Goal: Transaction & Acquisition: Purchase product/service

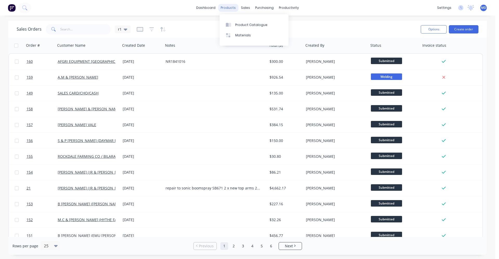
click at [237, 7] on div "products" at bounding box center [228, 8] width 20 height 8
click at [236, 24] on div "Product Catalogue" at bounding box center [251, 25] width 32 height 5
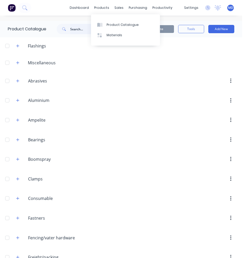
click at [89, 27] on input "text" at bounding box center [95, 29] width 51 height 10
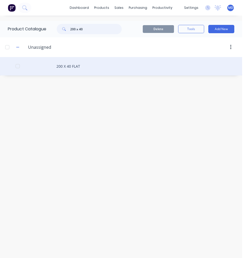
type input "200 x 40"
click at [70, 69] on div "200 X 40 FLAT" at bounding box center [121, 66] width 242 height 18
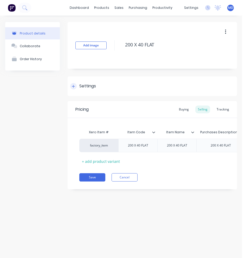
click at [82, 85] on div "Settings" at bounding box center [87, 86] width 17 height 6
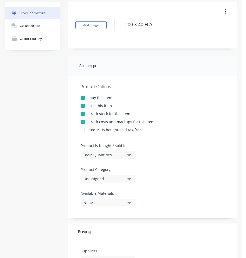
scroll to position [52, 0]
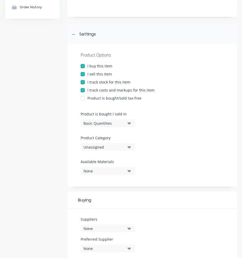
click at [101, 126] on div "Basic Quantities" at bounding box center [104, 123] width 42 height 5
click at [101, 124] on div "Basic Quantities" at bounding box center [104, 123] width 42 height 5
click at [106, 148] on div "Unassigned" at bounding box center [104, 147] width 42 height 5
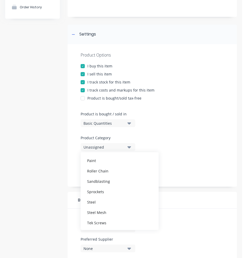
scroll to position [182, 0]
click at [100, 198] on div "Steel" at bounding box center [120, 202] width 78 height 10
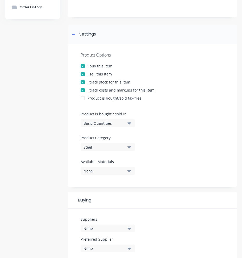
click at [127, 124] on icon "button" at bounding box center [129, 124] width 4 height 6
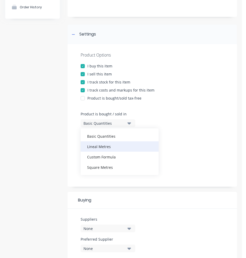
click at [117, 148] on div "Lineal Metres" at bounding box center [120, 147] width 78 height 10
type textarea "x"
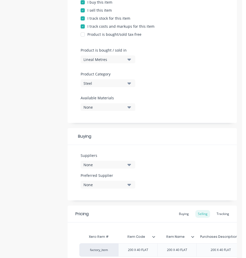
scroll to position [130, 0]
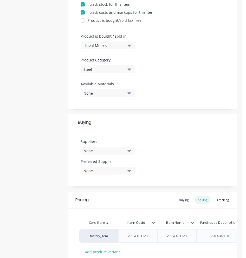
click at [121, 151] on div "None" at bounding box center [104, 150] width 42 height 5
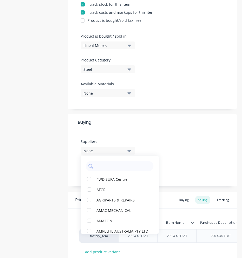
click at [117, 164] on input "text" at bounding box center [123, 166] width 55 height 10
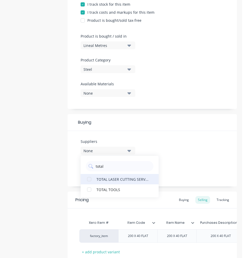
type input "total"
click at [116, 177] on div "TOTAL LASER CUTTING SERVICES" at bounding box center [122, 179] width 52 height 5
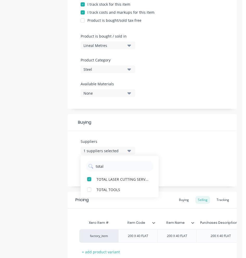
click at [185, 166] on div "Suppliers 1 suppliers selected total TOTAL LASER CUTTING SERVICES TOTAL TOOLS P…" at bounding box center [152, 159] width 169 height 56
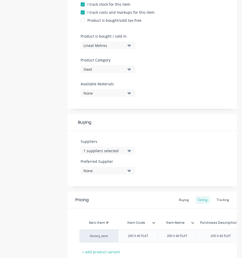
click at [124, 174] on button "None" at bounding box center [108, 171] width 55 height 8
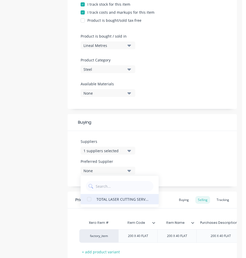
click at [111, 198] on div "TOTAL LASER CUTTING SERVICES" at bounding box center [122, 199] width 52 height 5
type textarea "x"
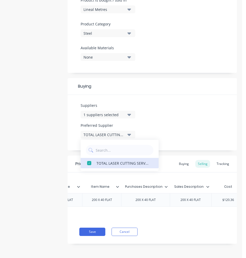
scroll to position [0, 76]
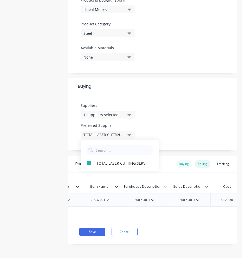
click at [183, 163] on div "Buying" at bounding box center [183, 164] width 15 height 8
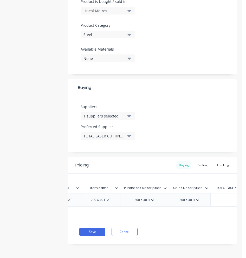
scroll to position [169, 0]
click at [202, 199] on div "$0.00" at bounding box center [207, 200] width 60 height 13
type input "$0.00"
drag, startPoint x: 207, startPoint y: 196, endPoint x: 192, endPoint y: 196, distance: 15.1
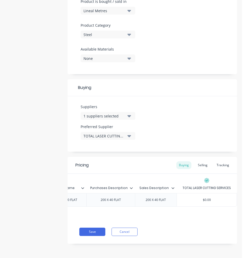
click at [192, 198] on input "$0.00" at bounding box center [207, 200] width 60 height 5
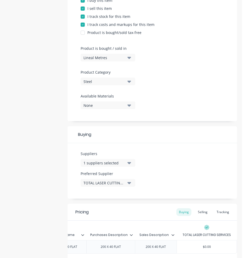
scroll to position [169, 0]
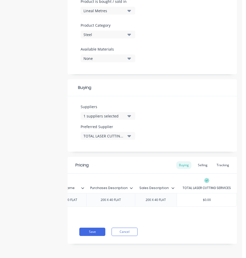
type textarea "x"
type input "3"
type textarea "x"
type input "32"
type textarea "x"
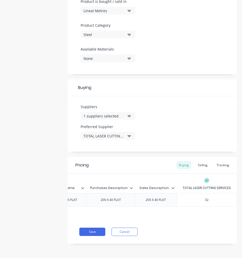
type input "328"
type textarea "x"
type input "328."
type textarea "x"
type input "328.2"
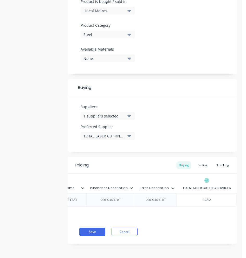
type textarea "x"
type input "328.21"
click at [195, 162] on div "Selling" at bounding box center [202, 166] width 15 height 8
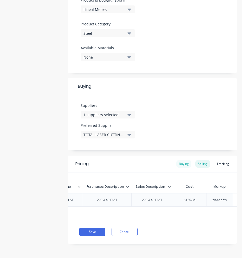
click at [183, 165] on div "Buying" at bounding box center [183, 164] width 15 height 8
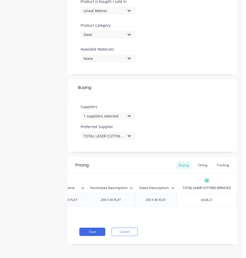
type input "$328.21"
drag, startPoint x: 211, startPoint y: 196, endPoint x: 196, endPoint y: 195, distance: 15.9
click at [196, 198] on input "$328.21" at bounding box center [207, 200] width 60 height 5
type textarea "x"
type input "1"
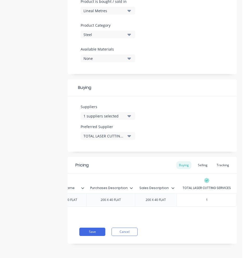
type textarea "x"
type input "16"
type textarea "x"
type input "164"
type textarea "x"
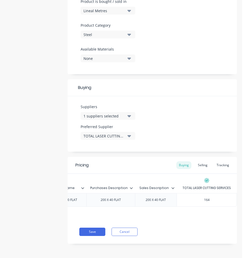
type input "164."
type textarea "x"
type input "164.1"
type textarea "x"
type input "164.10"
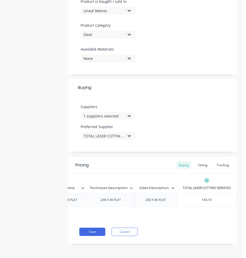
type textarea "x"
type input "164.105"
click at [195, 162] on div "Selling" at bounding box center [202, 166] width 15 height 8
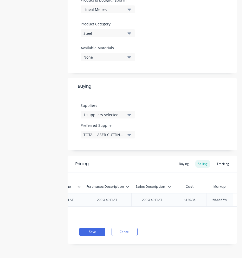
type input "$120.36"
drag, startPoint x: 197, startPoint y: 197, endPoint x: 173, endPoint y: 198, distance: 23.9
click at [173, 198] on div "$120.36 $120.36" at bounding box center [189, 201] width 33 height 14
type textarea "x"
type input "1"
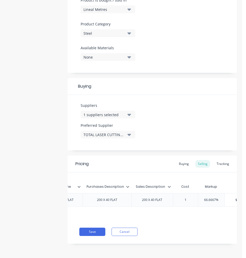
type textarea "x"
type input "16"
type textarea "x"
type input "164."
type textarea "x"
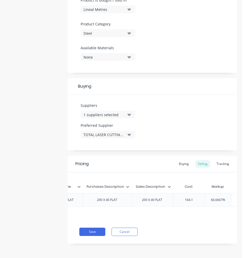
type input "164.10"
type textarea "x"
type input "164.105"
type input "66.6667%"
drag, startPoint x: 225, startPoint y: 196, endPoint x: 212, endPoint y: 198, distance: 13.1
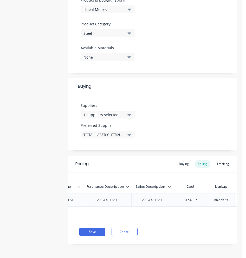
click at [212, 198] on input "66.6667%" at bounding box center [221, 200] width 26 height 5
type textarea "x"
type input "6%"
type textarea "x"
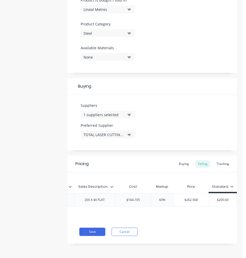
type input "60%"
type input "$200.60"
drag, startPoint x: 209, startPoint y: 198, endPoint x: 234, endPoint y: 198, distance: 25.2
click at [234, 198] on div "Product details Collaborate Order History Add image 200 X 40 FLAT Settings Prod…" at bounding box center [121, 54] width 242 height 409
type textarea "x"
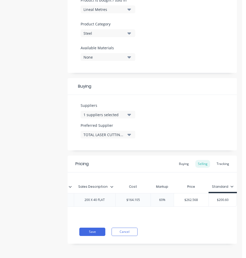
type input ".60"
type textarea "x"
type input "60"
type textarea "x"
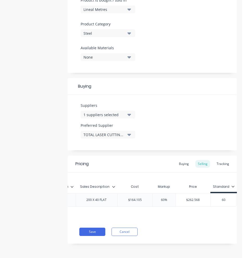
type input "0"
type textarea "x"
click at [193, 228] on div "Pricing Buying Selling Tracking Xero Item # Item Code Item Name Purchases Descr…" at bounding box center [152, 200] width 169 height 88
click at [146, 186] on icon at bounding box center [145, 186] width 3 height 3
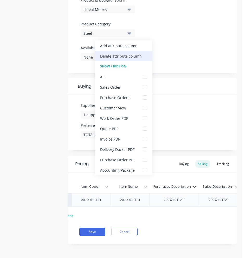
click at [121, 54] on div "Delete attribute column" at bounding box center [121, 56] width 42 height 5
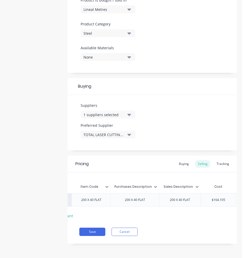
click at [191, 198] on div "200 X 40 FLAT" at bounding box center [179, 200] width 29 height 7
drag, startPoint x: 192, startPoint y: 198, endPoint x: 153, endPoint y: 193, distance: 39.8
click at [153, 194] on div "factory_item 200 X 40 FLAT 200 X 40 FLAT 200 X 40 FLAT $164.105 164.105 60% 60%…" at bounding box center [176, 201] width 288 height 14
copy div "200 X 40 FLAT"
click at [100, 234] on button "Save" at bounding box center [92, 232] width 26 height 8
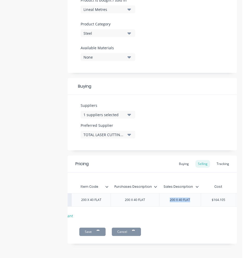
type textarea "x"
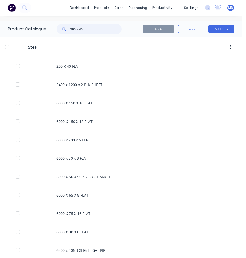
drag, startPoint x: 84, startPoint y: 28, endPoint x: 78, endPoint y: 30, distance: 6.1
click at [79, 30] on input "200 x 40" at bounding box center [95, 29] width 51 height 10
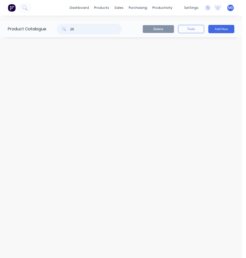
type input "2"
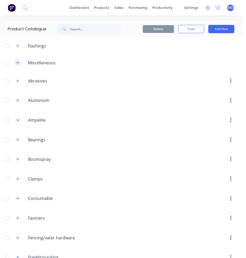
click at [18, 63] on icon "button" at bounding box center [17, 63] width 3 height 4
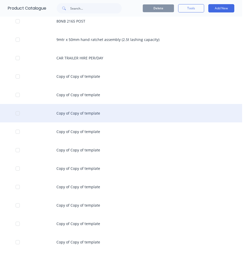
scroll to position [78, 0]
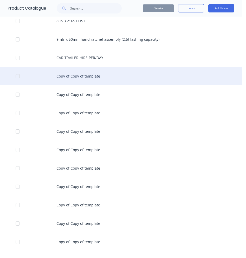
click at [76, 79] on div "Copy of Copy of template" at bounding box center [121, 76] width 242 height 18
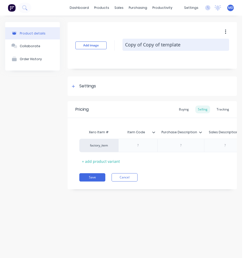
drag, startPoint x: 181, startPoint y: 43, endPoint x: 124, endPoint y: 40, distance: 57.0
click at [124, 40] on textarea "Copy of Copy of template" at bounding box center [175, 45] width 107 height 12
paste textarea "200 X 40 FLAT"
type textarea "x"
type textarea "200 X 40 FLAT"
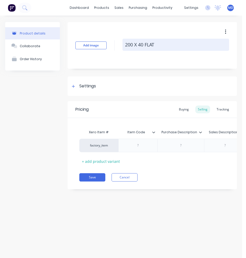
click at [140, 46] on textarea "200 X 40 FLAT" at bounding box center [175, 45] width 107 height 12
type textarea "x"
type textarea "200 X 0 FLAT"
type textarea "x"
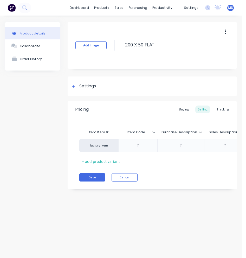
drag, startPoint x: 156, startPoint y: 44, endPoint x: 121, endPoint y: 44, distance: 35.1
click at [121, 44] on div "Add image 200 X 50 FLAT" at bounding box center [152, 45] width 169 height 47
type textarea "200 X 50 FLAT"
type textarea "x"
type textarea "200 X 50 FLAT"
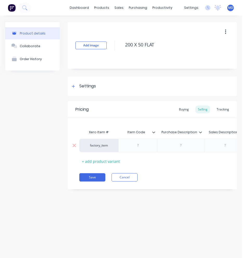
paste div
click at [202, 132] on div at bounding box center [202, 132] width 3 height 5
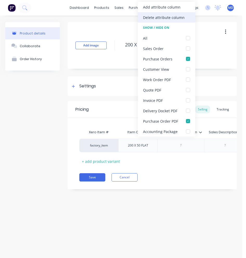
click at [159, 17] on div "Delete attribute column" at bounding box center [164, 17] width 42 height 5
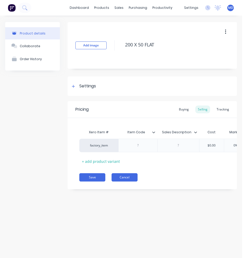
drag, startPoint x: 179, startPoint y: 148, endPoint x: 132, endPoint y: 178, distance: 56.3
click at [132, 178] on button "Cancel" at bounding box center [124, 178] width 26 height 8
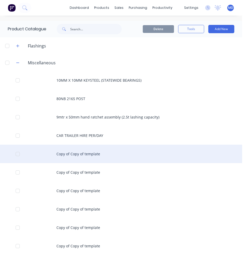
click at [85, 152] on div "Copy of Copy of template" at bounding box center [121, 154] width 242 height 18
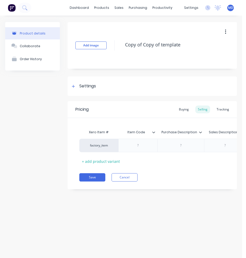
drag, startPoint x: 183, startPoint y: 45, endPoint x: 120, endPoint y: 46, distance: 62.9
click at [120, 46] on div "Add image Copy of Copy of template" at bounding box center [152, 45] width 169 height 47
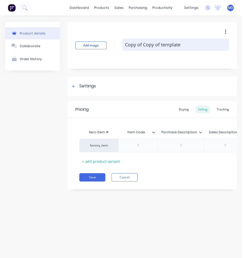
paste textarea "200 X 50 FLAT"
type textarea "x"
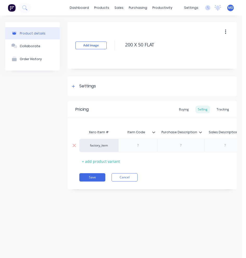
type textarea "200 X 50 FLAT"
type textarea "x"
type textarea "200 X 50 FLAT"
paste div
type textarea "x"
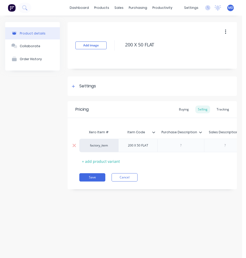
paste div
type textarea "x"
paste div
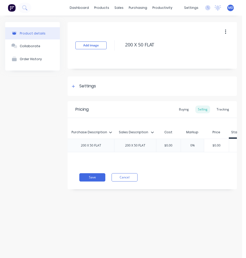
scroll to position [0, 98]
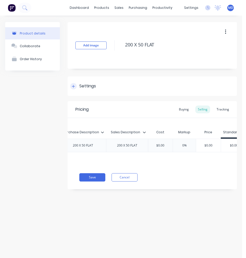
click at [88, 87] on div "Settings" at bounding box center [87, 86] width 17 height 6
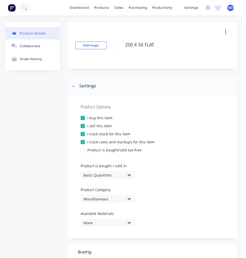
click at [114, 174] on div "Basic Quantities" at bounding box center [104, 175] width 42 height 5
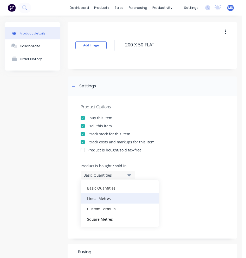
click at [112, 199] on div "Lineal Metres" at bounding box center [120, 199] width 78 height 10
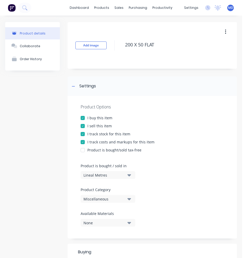
click at [113, 199] on div "Miscellaneous" at bounding box center [104, 199] width 42 height 5
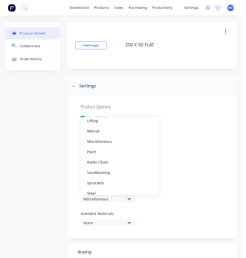
scroll to position [182, 0]
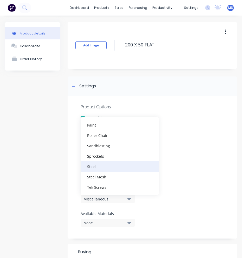
click at [99, 169] on div "Steel" at bounding box center [120, 167] width 78 height 10
type textarea "x"
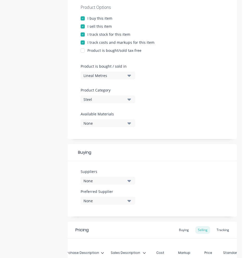
scroll to position [104, 0]
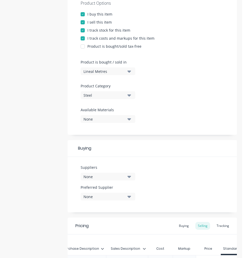
click at [112, 178] on div "None" at bounding box center [104, 176] width 42 height 5
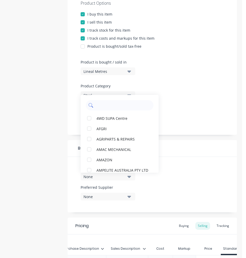
click at [109, 107] on input "text" at bounding box center [123, 105] width 55 height 10
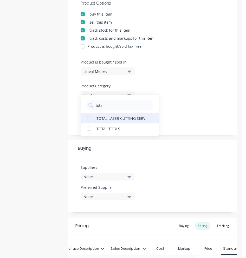
type input "total"
click at [116, 119] on div "TOTAL LASER CUTTING SERVICES" at bounding box center [122, 118] width 52 height 5
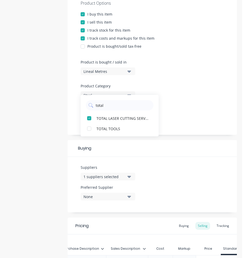
click at [122, 199] on div "None" at bounding box center [104, 196] width 42 height 5
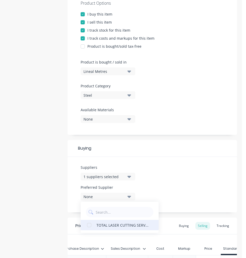
click at [105, 228] on div "TOTAL LASER CUTTING SERVICES" at bounding box center [122, 225] width 52 height 5
type textarea "x"
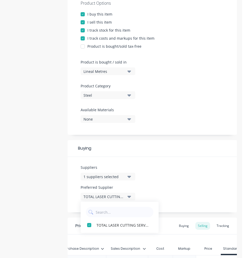
click at [185, 169] on div "Suppliers 1 suppliers selected total Preferred Supplier TOTAL LASER CUTTING SER…" at bounding box center [152, 185] width 169 height 56
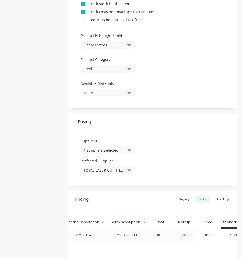
scroll to position [170, 0]
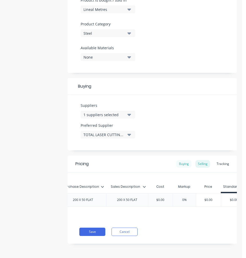
click at [178, 160] on div "Buying" at bounding box center [183, 164] width 15 height 8
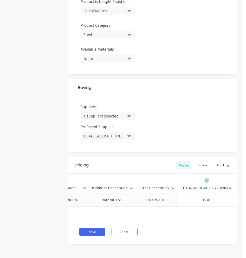
type input "$0.00"
drag, startPoint x: 210, startPoint y: 198, endPoint x: 190, endPoint y: 195, distance: 20.7
click at [190, 198] on input "$0.00" at bounding box center [207, 200] width 60 height 5
type textarea "x"
type input "2"
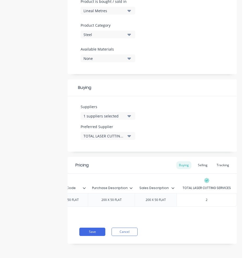
type textarea "x"
type input "21"
type textarea "x"
type input "214"
type textarea "x"
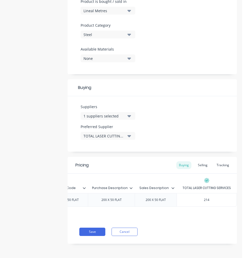
type input "214."
type textarea "x"
type input "214.2"
type textarea "x"
type input "214.29"
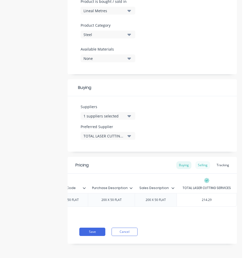
click at [202, 162] on div "Selling" at bounding box center [202, 166] width 15 height 8
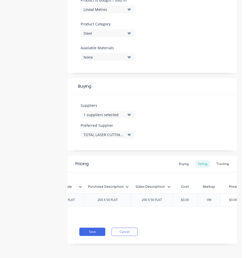
type input "$0.00"
drag, startPoint x: 190, startPoint y: 196, endPoint x: 175, endPoint y: 197, distance: 15.1
click at [175, 198] on input "$0.00" at bounding box center [185, 200] width 26 height 5
type textarea "x"
type input "2"
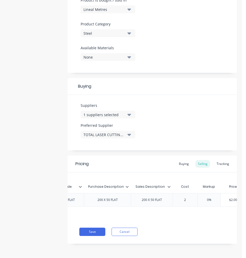
type textarea "x"
type input "21"
type textarea "x"
type input "214."
type textarea "x"
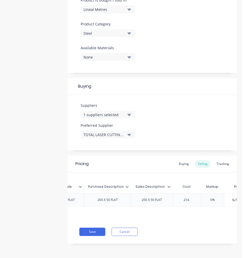
type input "214.2"
type textarea "x"
type input "214.29"
type input "0%"
click at [225, 199] on input "0%" at bounding box center [217, 200] width 26 height 5
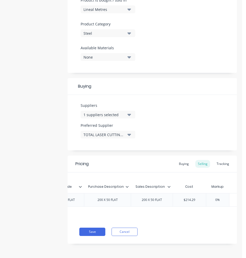
drag, startPoint x: 224, startPoint y: 198, endPoint x: 212, endPoint y: 199, distance: 12.0
click at [212, 199] on input "0%" at bounding box center [217, 200] width 26 height 5
type textarea "x"
type input "6"
type textarea "x"
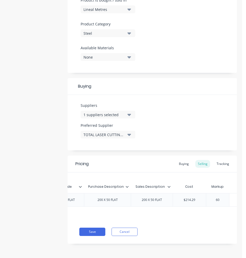
type input "60"
drag, startPoint x: 206, startPoint y: 224, endPoint x: 195, endPoint y: 221, distance: 12.0
click at [206, 225] on div "Pricing Buying Selling Tracking Xero Item # Item Code Purchase Description Sale…" at bounding box center [152, 200] width 169 height 88
click at [101, 232] on button "Save" at bounding box center [92, 232] width 26 height 8
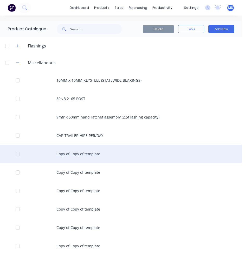
click at [91, 154] on div "Copy of Copy of template" at bounding box center [121, 154] width 242 height 18
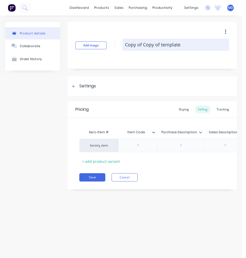
drag, startPoint x: 182, startPoint y: 45, endPoint x: 122, endPoint y: 45, distance: 59.7
click at [122, 45] on textarea "Copy of Copy of template" at bounding box center [175, 45] width 107 height 12
paste textarea "200 X 50 FLAT"
type textarea "x"
type textarea "200 X 50 FLAT"
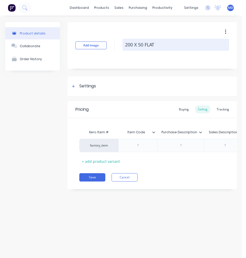
drag, startPoint x: 145, startPoint y: 47, endPoint x: 138, endPoint y: 47, distance: 6.8
click at [138, 47] on textarea "200 X 50 FLAT" at bounding box center [175, 45] width 107 height 12
type textarea "x"
type textarea "200 X 3FLAT"
type textarea "x"
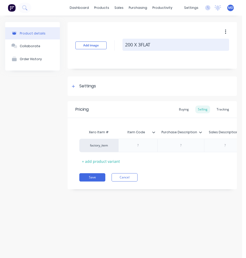
type textarea "200 X 32FLAT"
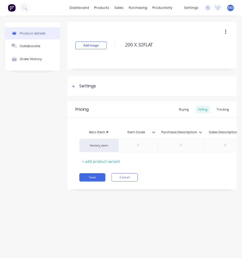
type textarea "x"
type textarea "200 X 32 FLAT"
type textarea "x"
type textarea "200 X 32 FLAT"
click at [92, 87] on div "Settings" at bounding box center [87, 86] width 17 height 6
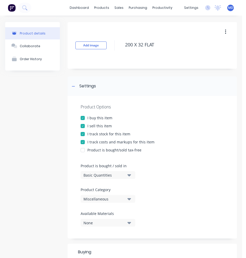
click at [102, 174] on div "Basic Quantities" at bounding box center [104, 175] width 42 height 5
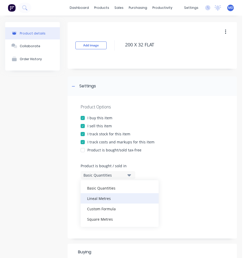
click at [108, 198] on div "Lineal Metres" at bounding box center [120, 199] width 78 height 10
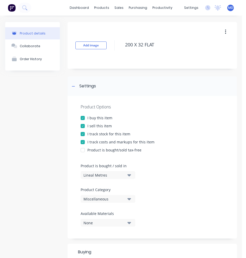
click at [107, 198] on div "Miscellaneous" at bounding box center [104, 199] width 42 height 5
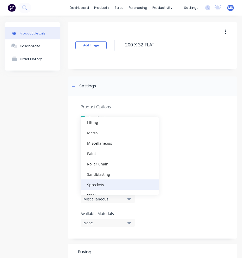
scroll to position [156, 0]
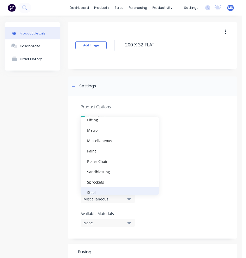
click at [103, 192] on div "Steel" at bounding box center [120, 193] width 78 height 10
type textarea "x"
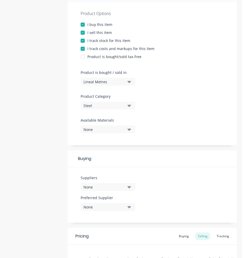
scroll to position [104, 0]
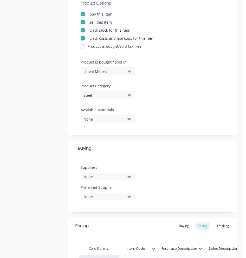
click at [109, 176] on div "None" at bounding box center [104, 176] width 42 height 5
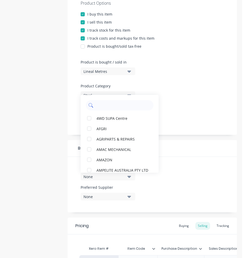
drag, startPoint x: 107, startPoint y: 110, endPoint x: 107, endPoint y: 106, distance: 3.9
click at [107, 110] on input "text" at bounding box center [123, 105] width 55 height 10
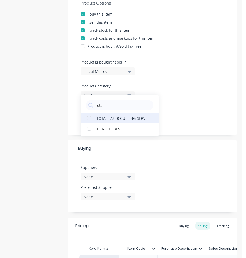
type input "total"
click at [113, 117] on div "TOTAL LASER CUTTING SERVICES" at bounding box center [122, 118] width 52 height 5
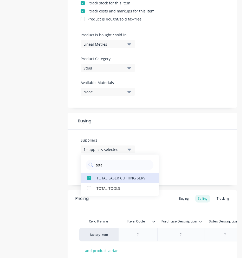
scroll to position [170, 0]
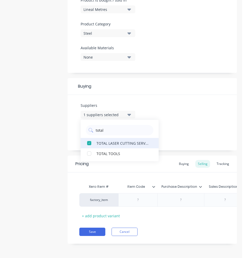
click at [109, 142] on div "TOTAL LASER CUTTING SERVICES" at bounding box center [122, 143] width 52 height 5
click at [125, 141] on div "TOTAL LASER CUTTING SERVICES" at bounding box center [122, 143] width 52 height 5
click at [182, 119] on div "Suppliers 1 suppliers selected total TOTAL LASER CUTTING SERVICES TOTAL TOOLS P…" at bounding box center [152, 123] width 169 height 56
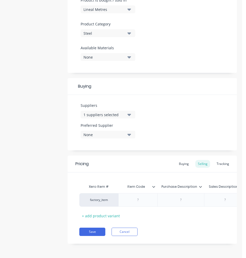
click at [131, 132] on button "None" at bounding box center [108, 135] width 55 height 8
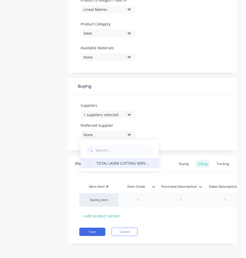
click at [120, 161] on div "TOTAL LASER CUTTING SERVICES" at bounding box center [122, 163] width 52 height 5
type textarea "x"
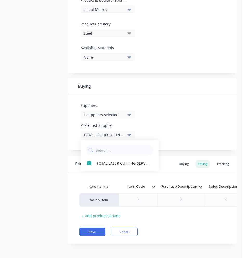
click at [179, 111] on div "Suppliers 1 suppliers selected total Preferred Supplier TOTAL LASER CUTTING SER…" at bounding box center [152, 123] width 169 height 56
paste div
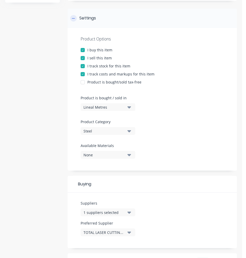
scroll to position [0, 0]
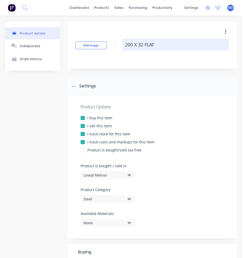
drag, startPoint x: 157, startPoint y: 43, endPoint x: 125, endPoint y: 42, distance: 32.2
click at [125, 42] on textarea "200 X 32 FLAT" at bounding box center [175, 45] width 107 height 12
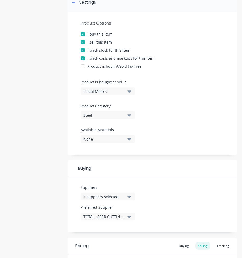
scroll to position [170, 0]
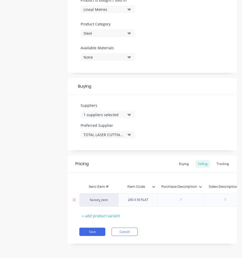
click at [152, 198] on div "200 X 50 FLAT" at bounding box center [138, 200] width 29 height 7
drag, startPoint x: 150, startPoint y: 198, endPoint x: 128, endPoint y: 198, distance: 22.6
click at [128, 198] on div "200 X 50 FLAT" at bounding box center [138, 200] width 29 height 7
type textarea "x"
paste div
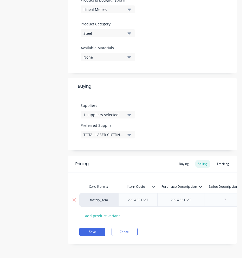
type textarea "x"
click at [217, 197] on div at bounding box center [225, 200] width 26 height 7
paste div
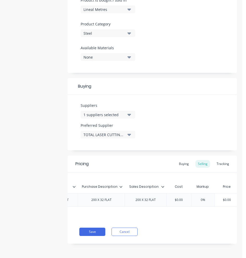
scroll to position [0, 84]
click at [176, 160] on div "Buying" at bounding box center [183, 164] width 15 height 8
type textarea "x"
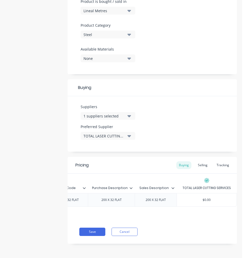
type input "$0.00"
drag, startPoint x: 208, startPoint y: 195, endPoint x: 190, endPoint y: 195, distance: 17.7
click at [190, 198] on input "$0.00" at bounding box center [207, 200] width 60 height 5
type textarea "x"
type input "1"
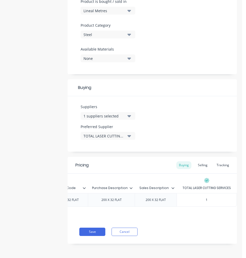
type textarea "x"
type input "13"
type textarea "x"
type input "135"
type textarea "x"
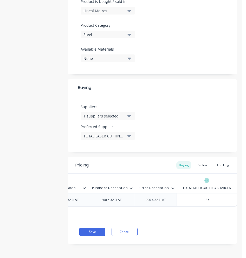
type input "135."
type textarea "x"
type input "135.7"
type textarea "x"
type input "135.79"
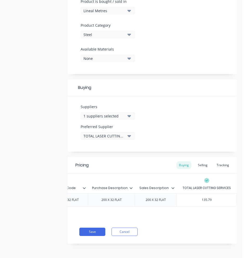
type textarea "x"
type input "135.795"
click at [196, 164] on div "Selling" at bounding box center [202, 166] width 15 height 8
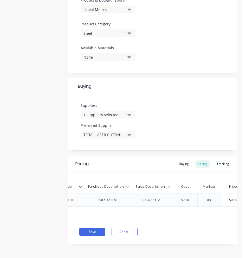
type input "$0.00"
click at [189, 198] on input "$0.00" at bounding box center [185, 200] width 26 height 5
drag, startPoint x: 189, startPoint y: 196, endPoint x: 177, endPoint y: 193, distance: 12.9
click at [177, 194] on div "$0.00 $0.00" at bounding box center [185, 200] width 26 height 13
type textarea "x"
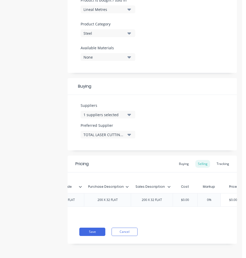
type input "1"
type textarea "x"
type input "13"
type textarea "x"
type input "135."
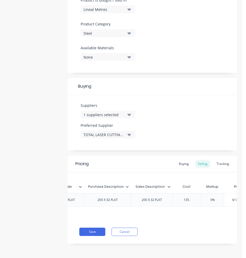
type textarea "x"
type input "135.7"
type textarea "x"
type input "135.75"
type textarea "x"
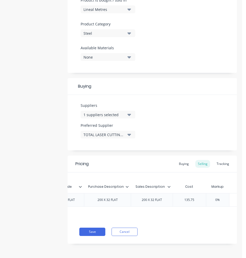
type input "135.759"
type textarea "x"
type input "135.75"
type textarea "x"
type input "135.7"
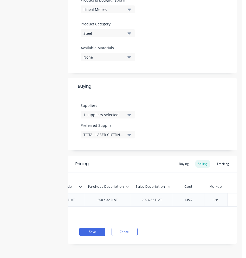
type textarea "x"
type input "135.79"
type textarea "x"
type input "135.795"
type input "0%"
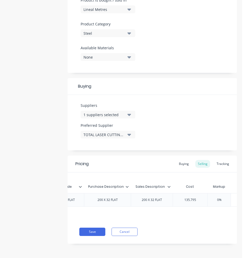
click at [219, 198] on input "0%" at bounding box center [219, 200] width 26 height 5
drag, startPoint x: 219, startPoint y: 197, endPoint x: 215, endPoint y: 197, distance: 3.9
click at [215, 198] on input "0%" at bounding box center [219, 200] width 26 height 5
type textarea "x"
type input "6"
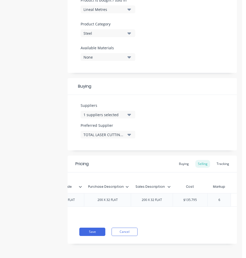
type textarea "x"
type input "60"
click at [198, 227] on div "Pricing Buying Selling Tracking Xero Item # Item Code Purchase Description Sale…" at bounding box center [152, 200] width 169 height 88
click at [100, 236] on button "Save" at bounding box center [92, 232] width 26 height 8
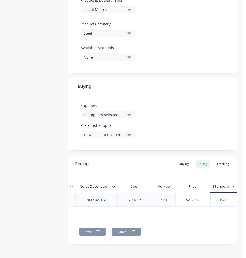
type textarea "x"
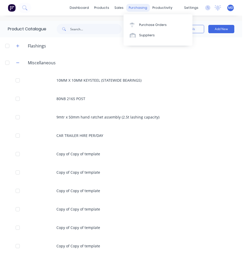
click at [139, 8] on div "purchasing" at bounding box center [138, 8] width 24 height 8
click at [148, 24] on div "Purchase Orders" at bounding box center [153, 25] width 28 height 5
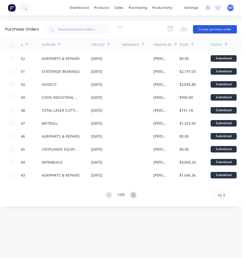
click at [200, 32] on button "Create purchase order" at bounding box center [215, 29] width 44 height 8
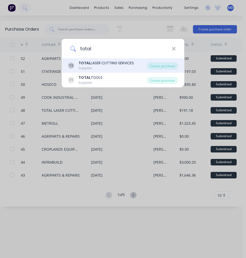
type input "total"
click at [112, 65] on div "TOTAL LASER CUTTING SERVICES" at bounding box center [105, 63] width 55 height 5
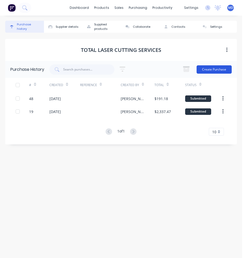
click at [207, 71] on button "Create Purchase" at bounding box center [213, 69] width 35 height 8
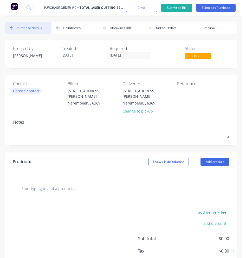
click at [34, 92] on div "Choose contact" at bounding box center [26, 90] width 26 height 5
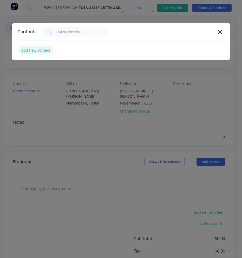
click at [40, 52] on div "add new contact" at bounding box center [36, 50] width 34 height 8
select select "AU"
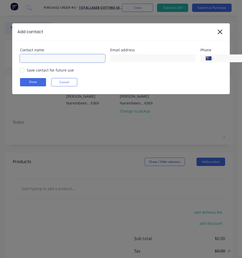
click at [37, 58] on input at bounding box center [62, 59] width 85 height 8
type input "sales"
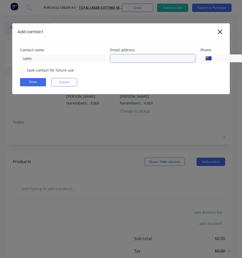
drag, startPoint x: 125, startPoint y: 57, endPoint x: 120, endPoint y: 55, distance: 5.4
click at [125, 57] on input at bounding box center [152, 59] width 85 height 8
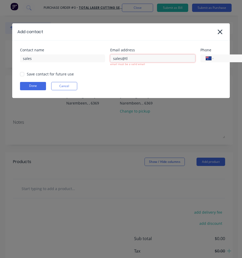
drag, startPoint x: 131, startPoint y: 59, endPoint x: 114, endPoint y: 59, distance: 16.9
click at [114, 59] on input "sales@tl" at bounding box center [152, 59] width 85 height 8
type input "s"
paste input "Sales <[EMAIL_ADDRESS][DOMAIN_NAME]>"
drag, startPoint x: 124, startPoint y: 59, endPoint x: 112, endPoint y: 61, distance: 12.3
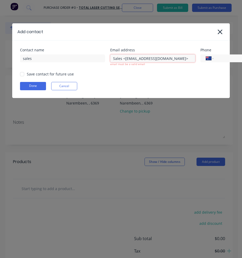
click at [112, 61] on input "Sales <[EMAIL_ADDRESS][DOMAIN_NAME]>" at bounding box center [152, 59] width 85 height 8
click at [166, 59] on input "[EMAIL_ADDRESS][DOMAIN_NAME]>" at bounding box center [152, 59] width 85 height 8
click at [112, 59] on input "[EMAIL_ADDRESS][DOMAIN_NAME]" at bounding box center [152, 59] width 85 height 8
click at [157, 59] on input "[EMAIL_ADDRESS][DOMAIN_NAME]" at bounding box center [152, 59] width 85 height 8
type input "[EMAIL_ADDRESS][DOMAIN_NAME]"
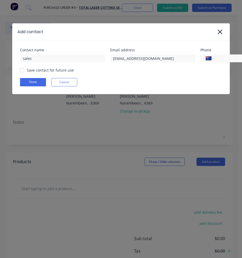
click at [129, 82] on div "Contact name sales Email address [EMAIL_ADDRESS][DOMAIN_NAME] Phone Internation…" at bounding box center [121, 68] width 218 height 54
click at [38, 70] on div "Save contact for future use" at bounding box center [50, 70] width 47 height 5
click at [23, 70] on div at bounding box center [22, 70] width 10 height 10
click at [42, 83] on button "Done" at bounding box center [33, 82] width 26 height 8
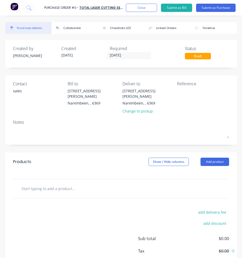
click at [48, 184] on input "text" at bounding box center [60, 189] width 78 height 10
click at [64, 184] on input "text" at bounding box center [60, 189] width 78 height 10
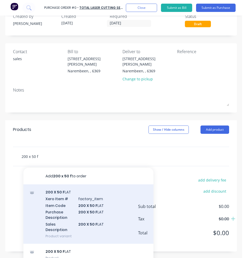
scroll to position [32, 0]
type input "200 x 50 f"
click at [66, 194] on div "200 X 50 F LAT Xero Item # factory_item Item Code 200 X 50 F LAT Purchase Descr…" at bounding box center [88, 213] width 130 height 59
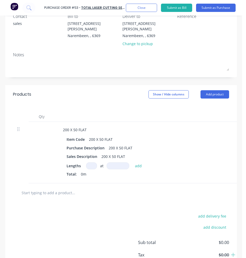
scroll to position [78, 0]
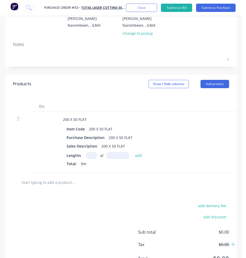
click at [90, 152] on input at bounding box center [91, 155] width 11 height 7
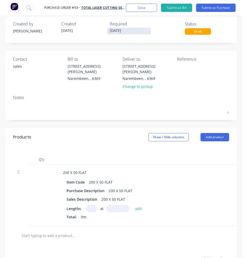
scroll to position [0, 0]
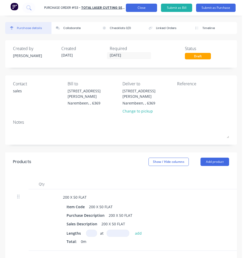
click at [135, 6] on button "Close" at bounding box center [141, 8] width 31 height 8
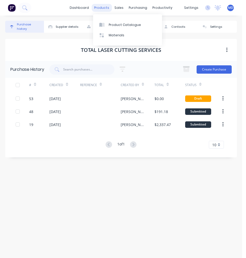
click at [101, 5] on div "products" at bounding box center [101, 8] width 20 height 8
click at [103, 21] on link "Product Catalogue" at bounding box center [127, 24] width 69 height 10
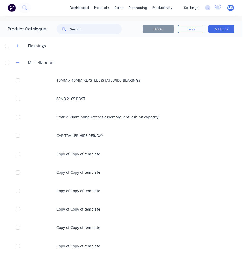
click at [74, 30] on input "text" at bounding box center [95, 29] width 51 height 10
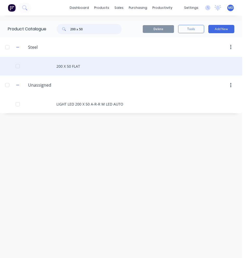
type input "200 x 50"
click at [65, 66] on div "200 X 50 FLAT" at bounding box center [121, 66] width 242 height 18
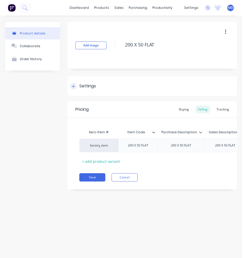
click at [88, 89] on div "Settings" at bounding box center [87, 86] width 17 height 6
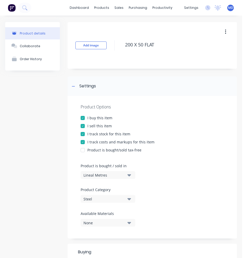
click at [107, 175] on div "Lineal Metres" at bounding box center [104, 175] width 42 height 5
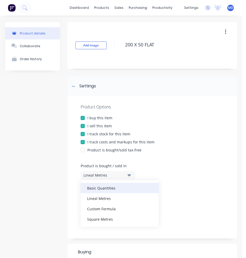
click at [106, 191] on div "Basic Quantities" at bounding box center [120, 188] width 78 height 10
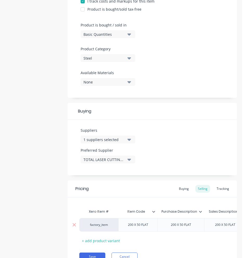
scroll to position [170, 0]
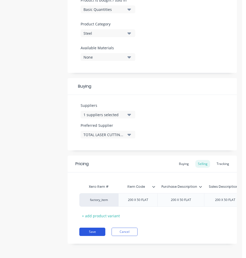
click at [98, 230] on button "Save" at bounding box center [92, 232] width 26 height 8
type textarea "x"
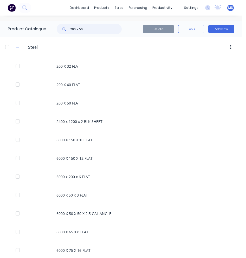
drag, startPoint x: 86, startPoint y: 29, endPoint x: 79, endPoint y: 30, distance: 6.3
click at [79, 30] on input "200 x 50" at bounding box center [95, 29] width 51 height 10
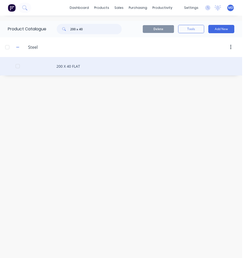
type input "200 x 40"
click at [68, 67] on div "200 X 40 FLAT" at bounding box center [121, 66] width 242 height 18
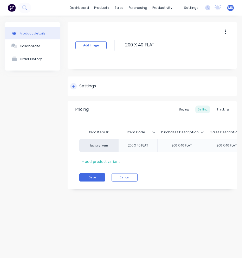
click at [85, 83] on div "Settings" at bounding box center [87, 86] width 17 height 6
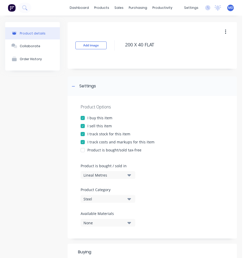
click at [103, 175] on div "Lineal Metres" at bounding box center [104, 175] width 42 height 5
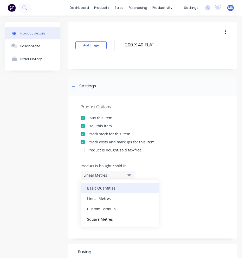
click at [99, 188] on div "Basic Quantities" at bounding box center [120, 188] width 78 height 10
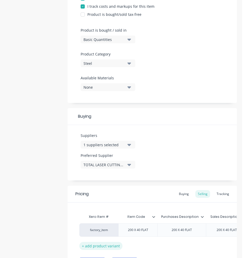
scroll to position [170, 0]
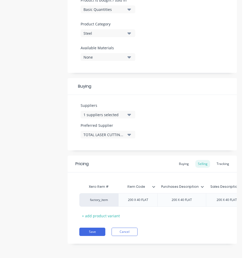
drag, startPoint x: 100, startPoint y: 231, endPoint x: 100, endPoint y: 227, distance: 3.4
click at [100, 231] on button "Save" at bounding box center [92, 232] width 26 height 8
type textarea "x"
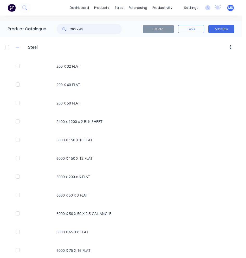
drag, startPoint x: 84, startPoint y: 29, endPoint x: 80, endPoint y: 30, distance: 4.2
click at [80, 30] on input "200 x 40" at bounding box center [95, 29] width 51 height 10
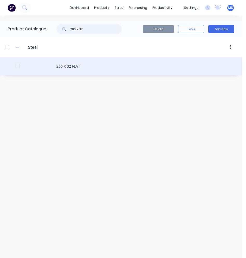
type input "200 x 32"
click at [82, 69] on div "200 X 32 FLAT" at bounding box center [121, 66] width 242 height 18
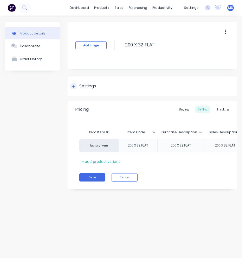
click at [91, 89] on div "Settings" at bounding box center [87, 86] width 17 height 6
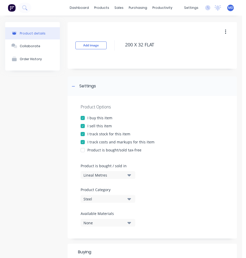
click at [103, 176] on div "Lineal Metres" at bounding box center [104, 175] width 42 height 5
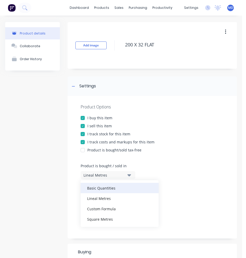
click at [102, 189] on div "Basic Quantities" at bounding box center [120, 188] width 78 height 10
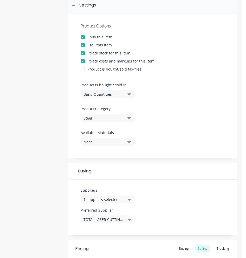
scroll to position [170, 0]
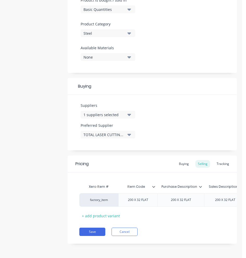
click at [94, 237] on div "Pricing Buying Selling Tracking Xero Item # Item Code Purchase Description Sale…" at bounding box center [152, 200] width 169 height 88
click at [94, 235] on button "Save" at bounding box center [92, 232] width 26 height 8
type textarea "x"
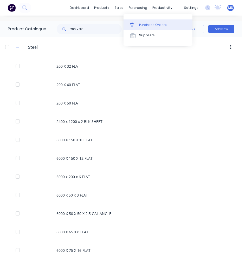
click at [141, 21] on link "Purchase Orders" at bounding box center [157, 24] width 69 height 10
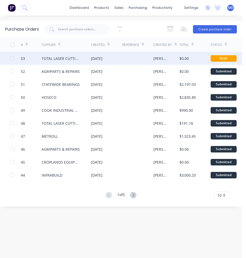
click at [79, 56] on div "TOTAL LASER CUTTING SERVICES" at bounding box center [61, 58] width 39 height 5
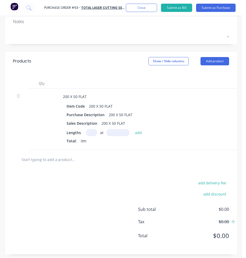
scroll to position [0, 138]
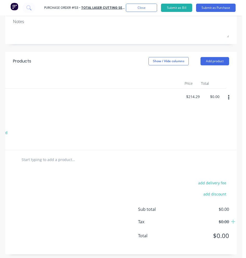
click at [225, 93] on button "button" at bounding box center [228, 97] width 12 height 9
click at [204, 137] on button "Delete" at bounding box center [212, 142] width 44 height 10
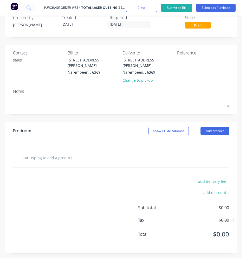
scroll to position [0, 0]
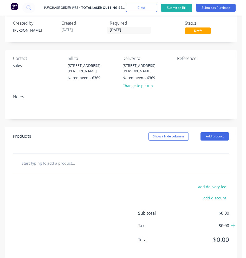
click at [66, 158] on input "text" at bounding box center [60, 163] width 78 height 10
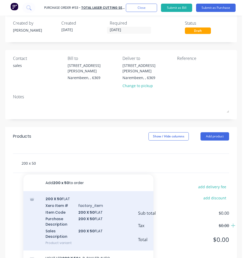
type input "200 x 50"
click at [58, 197] on div "200 X 50 FLAT Xero Item # factory_item Item Code 200 X 50 FLAT Purchase Descrip…" at bounding box center [88, 220] width 130 height 59
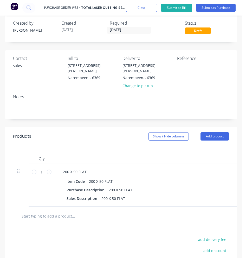
click at [54, 214] on input "text" at bounding box center [60, 216] width 78 height 10
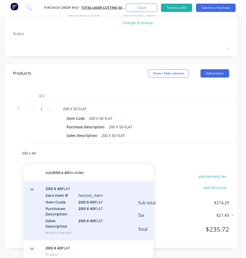
scroll to position [89, 0]
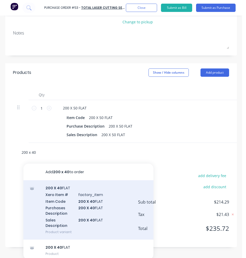
type input "200 x 40"
click at [67, 207] on div "200 X 40 FLAT Xero Item # factory_item Item Code 200 X 40 FLAT Purchases Descri…" at bounding box center [88, 210] width 130 height 59
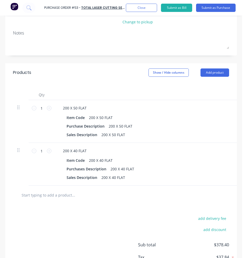
click at [54, 193] on input "text" at bounding box center [60, 195] width 78 height 10
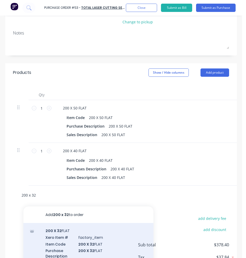
scroll to position [115, 0]
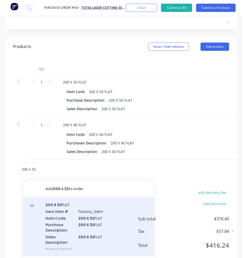
type input "200 x 32"
click at [63, 206] on div "200 X 32 FLAT Xero Item # factory_item Item Code 200 X 32 FLAT Purchase Descrip…" at bounding box center [88, 226] width 130 height 59
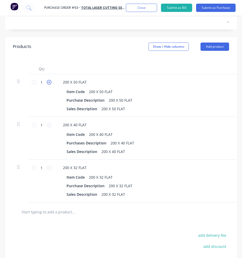
click at [49, 80] on icon at bounding box center [49, 82] width 5 height 5
type input "2"
type input "$428.58"
click at [48, 123] on icon at bounding box center [49, 125] width 5 height 5
type input "2"
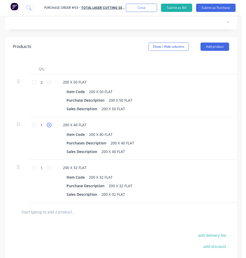
type input "$328.21"
click at [49, 166] on icon at bounding box center [49, 168] width 5 height 5
type input "2"
type input "$271.59"
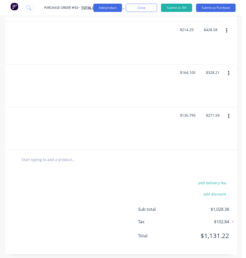
scroll to position [0, 0]
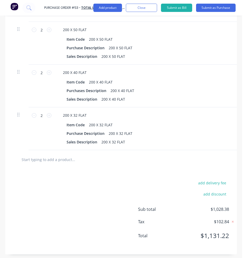
click at [54, 156] on input "text" at bounding box center [60, 160] width 78 height 10
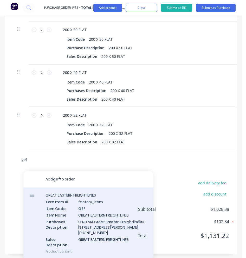
type input "gef"
click at [72, 206] on div "GREAT EASTERN FREIGHTLINES Xero Item # factory_item Item Code GEF Item Name GRE…" at bounding box center [88, 224] width 130 height 72
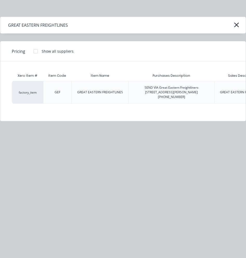
scroll to position [0, 64]
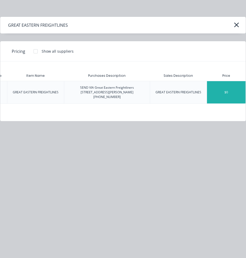
click at [227, 94] on div "$0" at bounding box center [226, 92] width 38 height 22
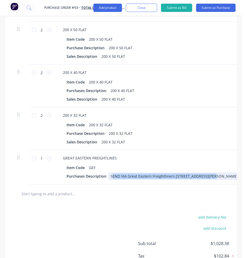
drag, startPoint x: 111, startPoint y: 171, endPoint x: 208, endPoint y: 170, distance: 97.7
click at [208, 173] on div "SEND VIA Great Eastern Freightliners [STREET_ADDRESS][PERSON_NAME] [PHONE_NUMBE…" at bounding box center [190, 177] width 165 height 8
click at [121, 176] on div "GREAT EASTERN FREIGHTLINES Item Code GEF Purchases Description SEND VIA Great E…" at bounding box center [185, 167] width 260 height 34
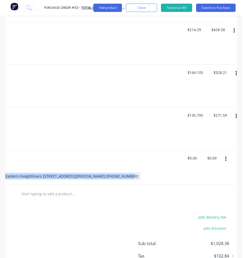
scroll to position [0, 144]
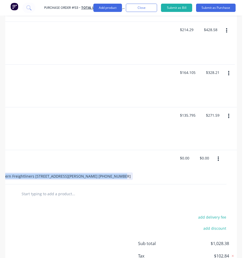
drag, startPoint x: 109, startPoint y: 172, endPoint x: 143, endPoint y: 175, distance: 33.9
click at [143, 175] on div "GREAT EASTERN FREIGHTLINES Item Code GEF Purchases Description SEND VIA Great E…" at bounding box center [44, 167] width 260 height 34
copy div "SEND VIA Great Eastern Freightliners [STREET_ADDRESS][PERSON_NAME] [PHONE_NUMBE…"
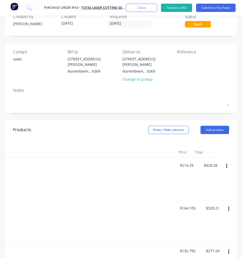
scroll to position [0, 0]
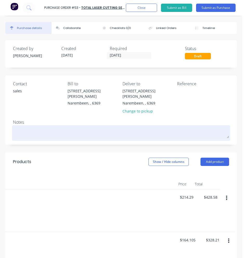
paste textarea "SEND VIA Great Eastern Freightliners [STREET_ADDRESS][PERSON_NAME] [PHONE_NUMBE…"
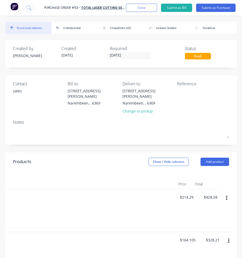
type textarea "x"
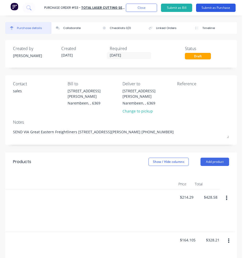
type textarea "SEND VIA Great Eastern Freightliners [STREET_ADDRESS][PERSON_NAME] [PHONE_NUMBE…"
type textarea "x"
click at [212, 4] on button "Submit as Purchase" at bounding box center [215, 8] width 39 height 8
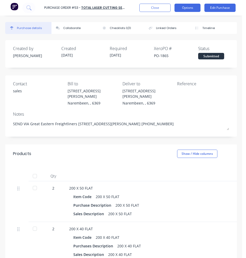
click at [192, 5] on button "Options" at bounding box center [187, 8] width 26 height 8
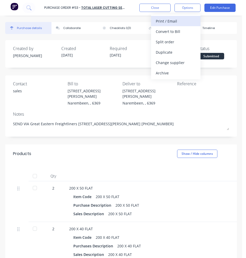
click at [181, 21] on div "Print / Email" at bounding box center [176, 21] width 40 height 8
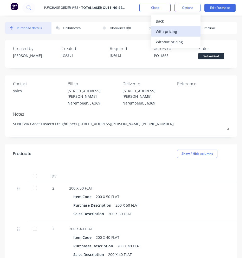
click at [167, 31] on div "With pricing" at bounding box center [176, 32] width 40 height 8
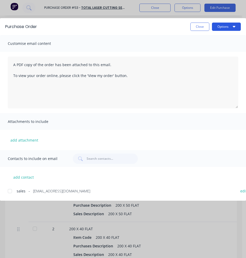
click at [220, 25] on button "Options" at bounding box center [226, 27] width 29 height 8
click at [219, 46] on div "Print" at bounding box center [216, 50] width 40 height 8
drag, startPoint x: 202, startPoint y: 25, endPoint x: 199, endPoint y: 24, distance: 2.6
click at [202, 25] on button "Close" at bounding box center [199, 27] width 19 height 8
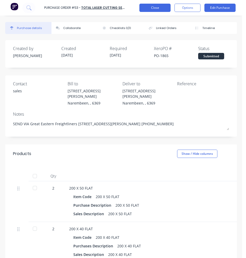
click at [167, 9] on button "Close" at bounding box center [154, 8] width 31 height 8
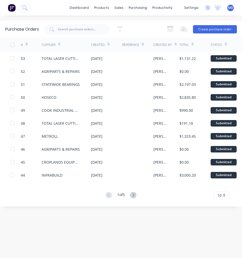
click at [182, 229] on div "Purchase Orders 5 Statuses 5 Statuses Export to Excel (XLSX) Create purchase or…" at bounding box center [121, 137] width 242 height 232
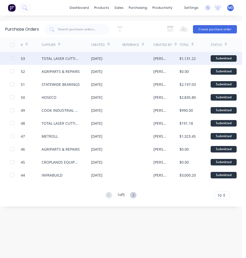
click at [83, 58] on div "TOTAL LASER CUTTING SERVICES" at bounding box center [66, 58] width 49 height 13
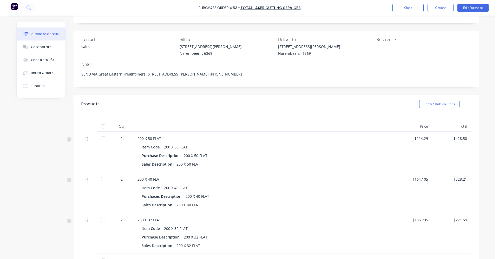
scroll to position [23, 0]
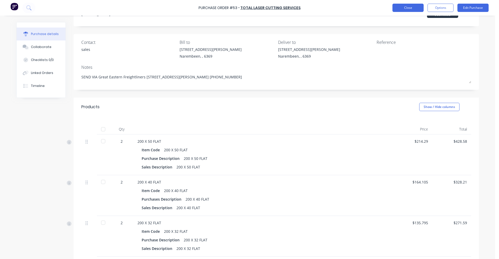
click at [395, 8] on button "Close" at bounding box center [407, 8] width 31 height 8
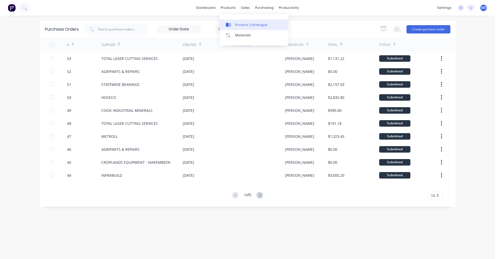
click at [238, 23] on div "Product Catalogue" at bounding box center [251, 25] width 32 height 5
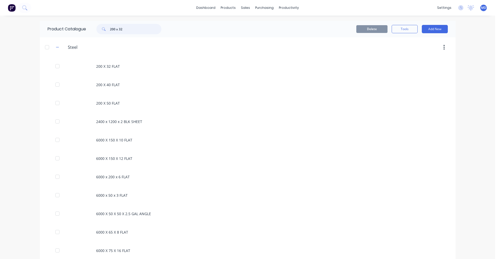
drag, startPoint x: 126, startPoint y: 31, endPoint x: 104, endPoint y: 29, distance: 22.2
click at [104, 29] on div "200 x 32" at bounding box center [128, 29] width 65 height 10
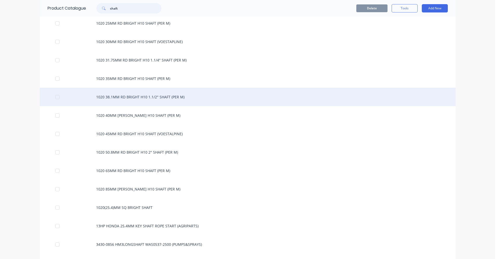
scroll to position [283, 0]
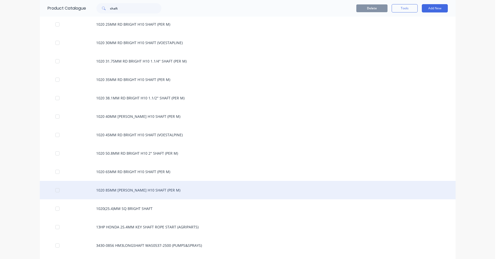
click at [331, 196] on div "1020 85MM [PERSON_NAME] H10 SHAFT (PER M)" at bounding box center [248, 190] width 416 height 18
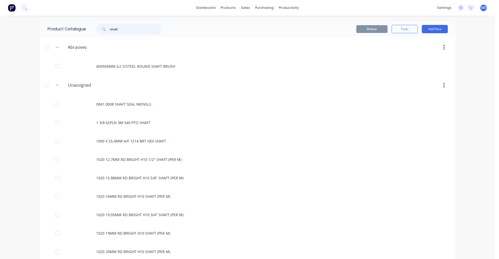
drag, startPoint x: 124, startPoint y: 31, endPoint x: 107, endPoint y: 32, distance: 18.0
click at [107, 32] on div "shaft" at bounding box center [128, 29] width 65 height 10
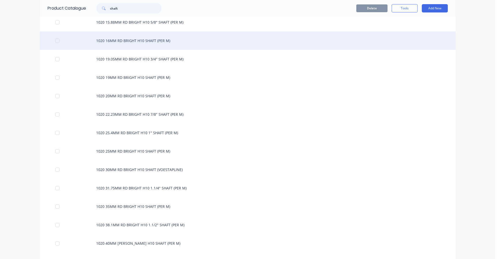
scroll to position [182, 0]
